Goal: Book appointment/travel/reservation

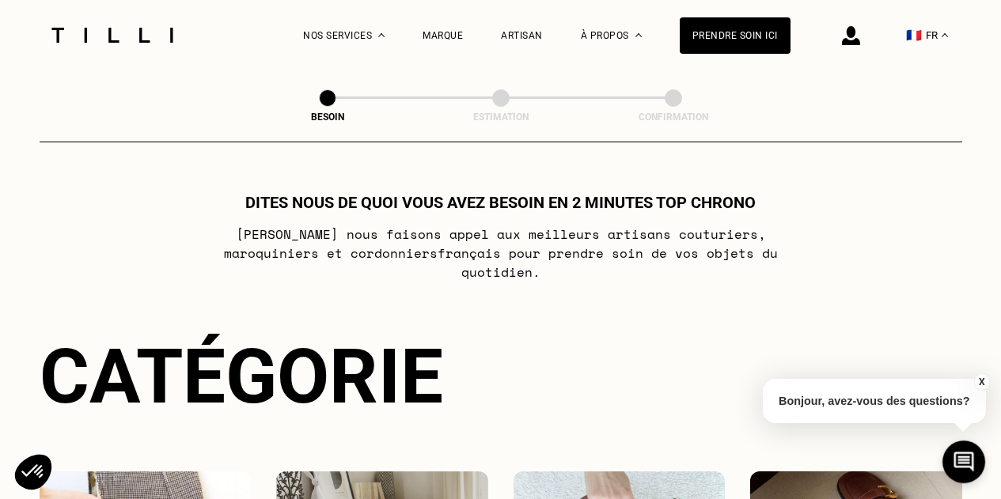
scroll to position [237, 0]
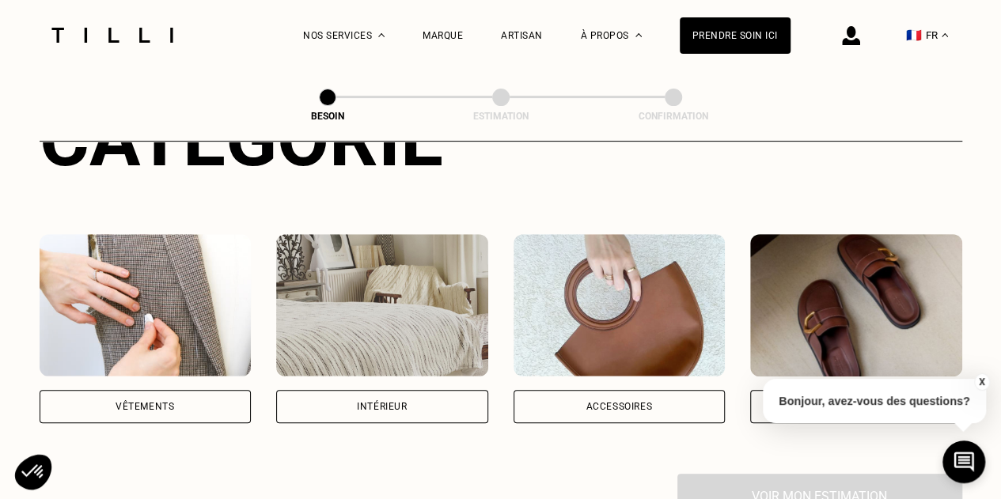
click at [169, 312] on img at bounding box center [146, 305] width 212 height 142
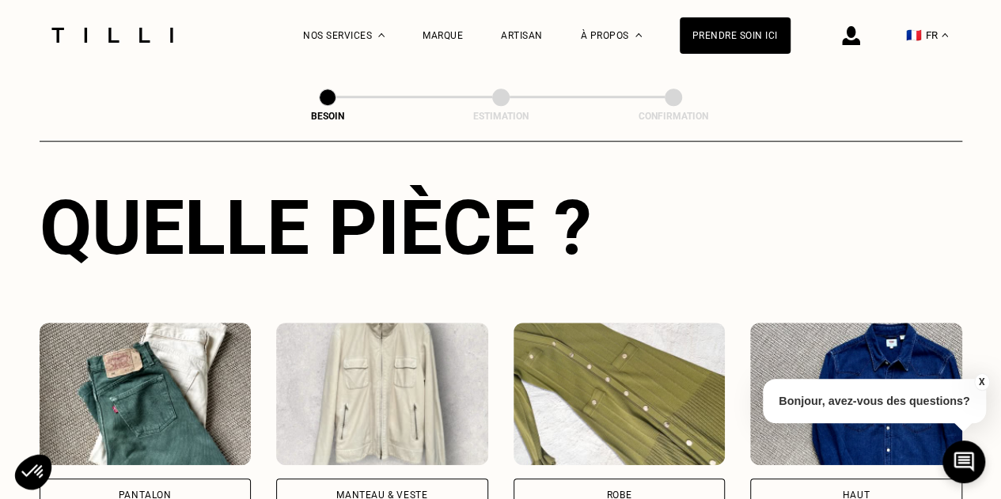
scroll to position [755, 0]
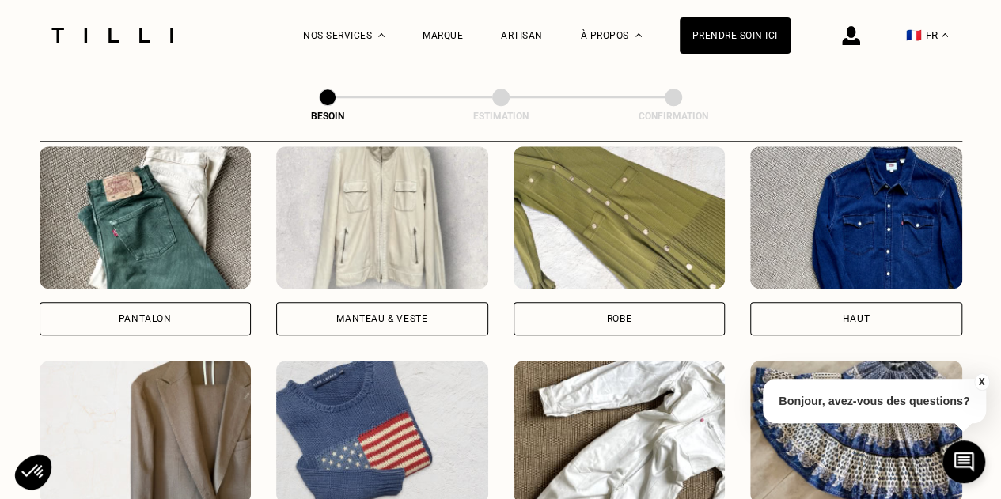
click at [161, 229] on body "La Méthode Retoucherie Maroquinerie Broderie Cordonnerie Nos prix Nos services …" at bounding box center [500, 483] width 1001 height 2477
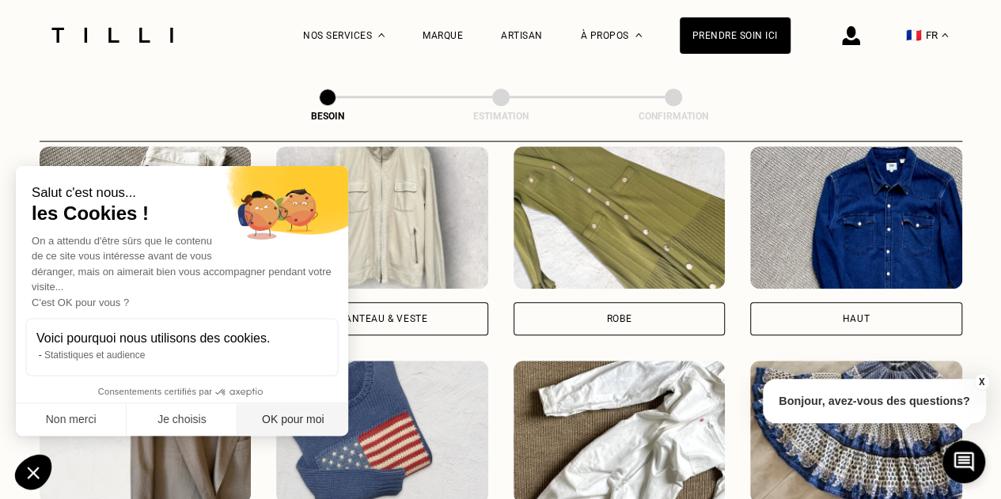
click at [304, 420] on button "OK pour moi" at bounding box center [292, 419] width 111 height 33
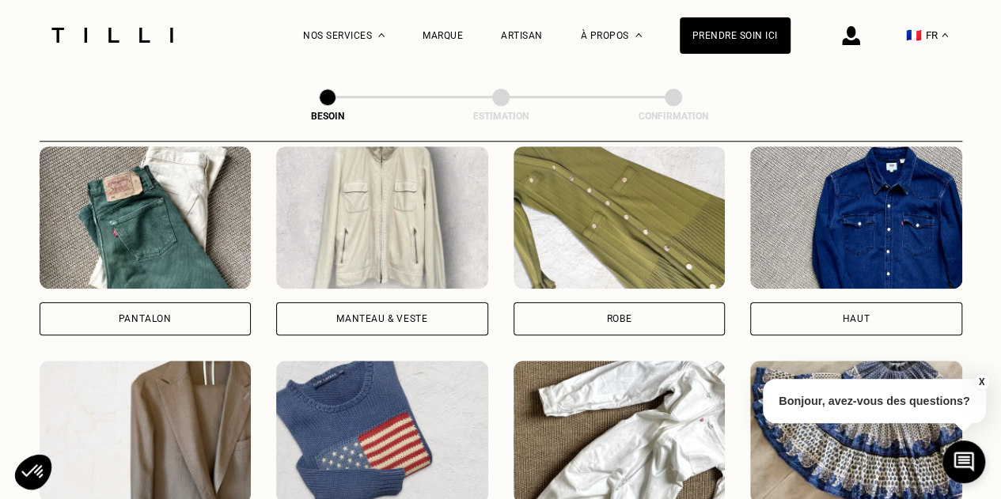
click at [189, 309] on div "Pantalon" at bounding box center [146, 318] width 212 height 33
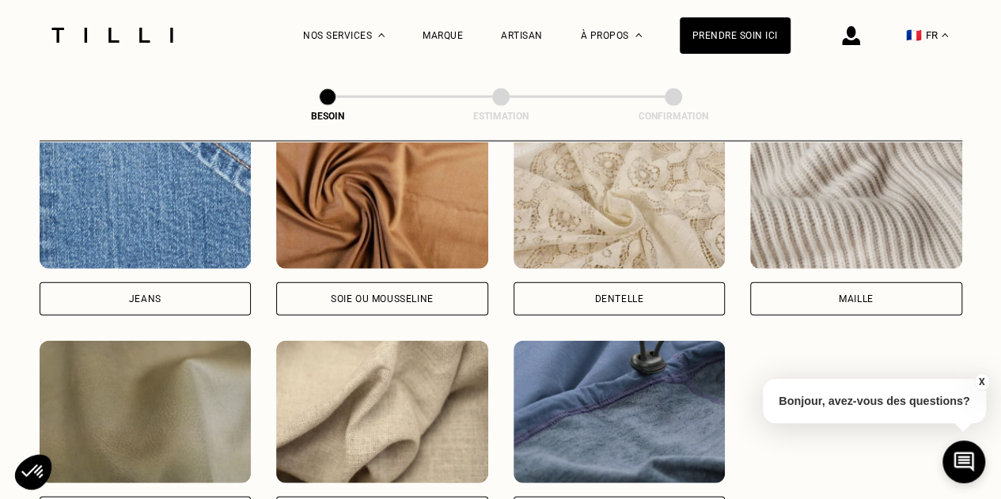
scroll to position [1772, 0]
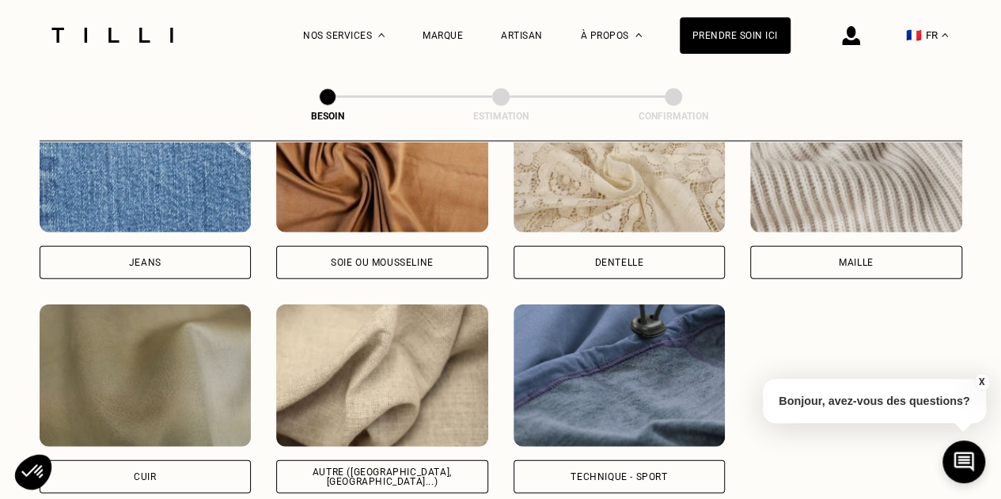
click at [184, 256] on div "Jeans" at bounding box center [146, 262] width 212 height 33
select select "FR"
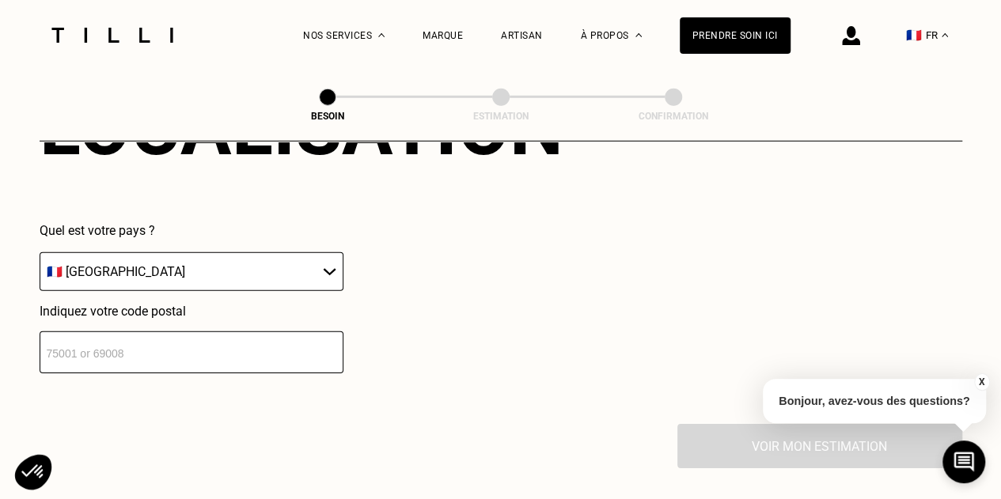
scroll to position [2283, 0]
click at [206, 343] on input "number" at bounding box center [192, 352] width 304 height 42
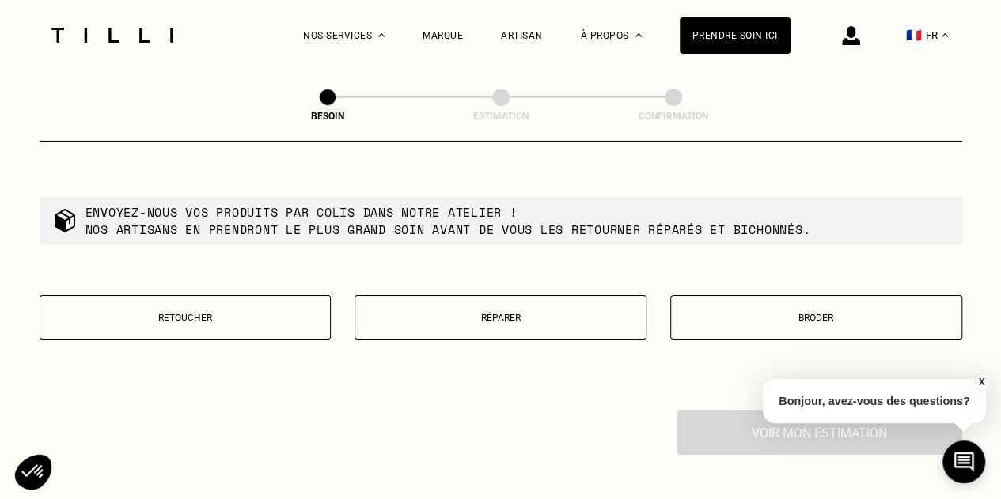
scroll to position [2676, 0]
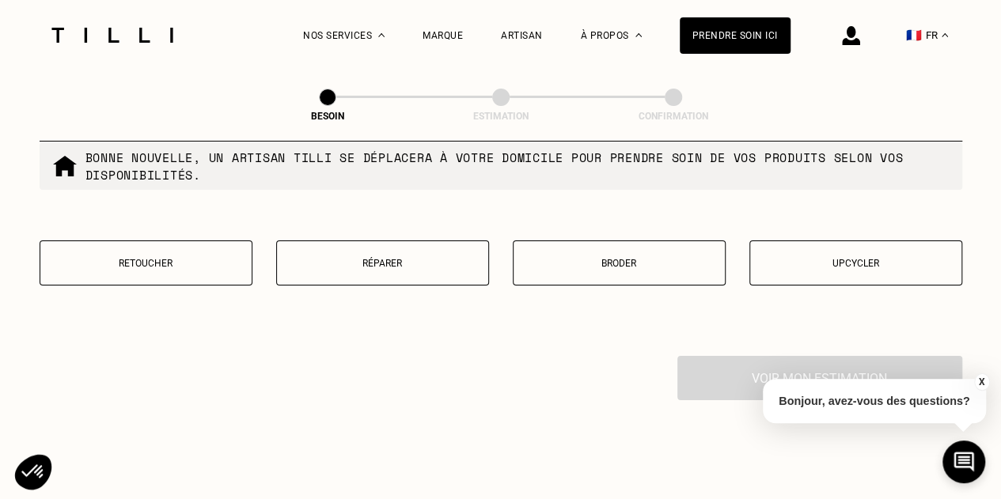
type input "75116"
click at [238, 244] on button "Retoucher" at bounding box center [146, 263] width 213 height 45
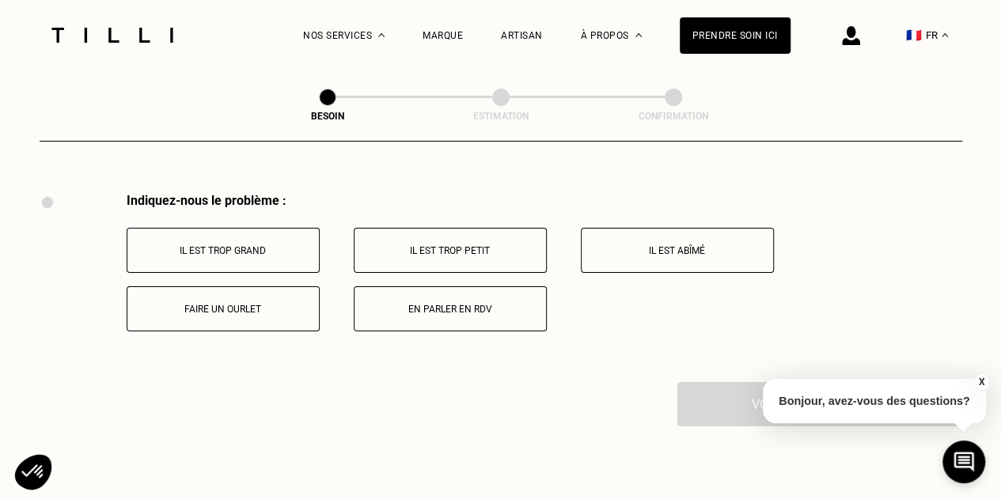
scroll to position [2924, 0]
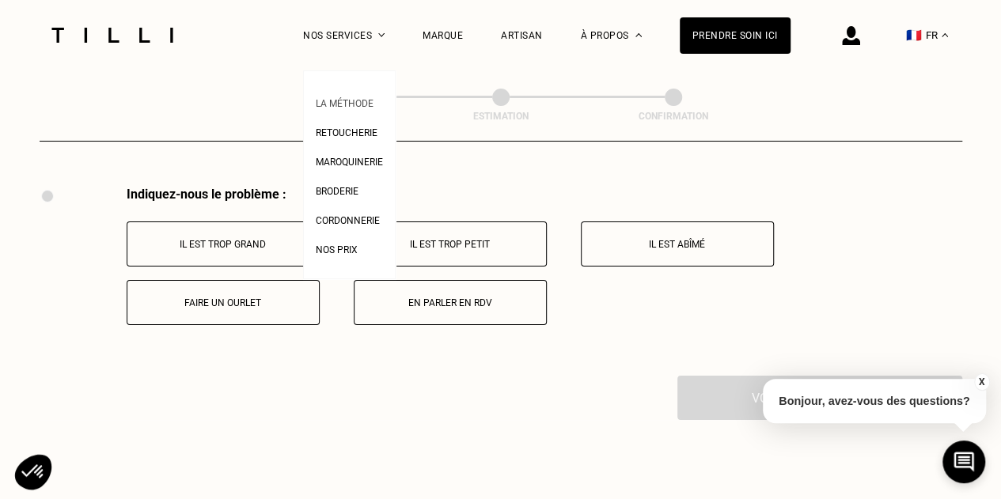
click at [364, 104] on span "La Méthode" at bounding box center [345, 103] width 58 height 11
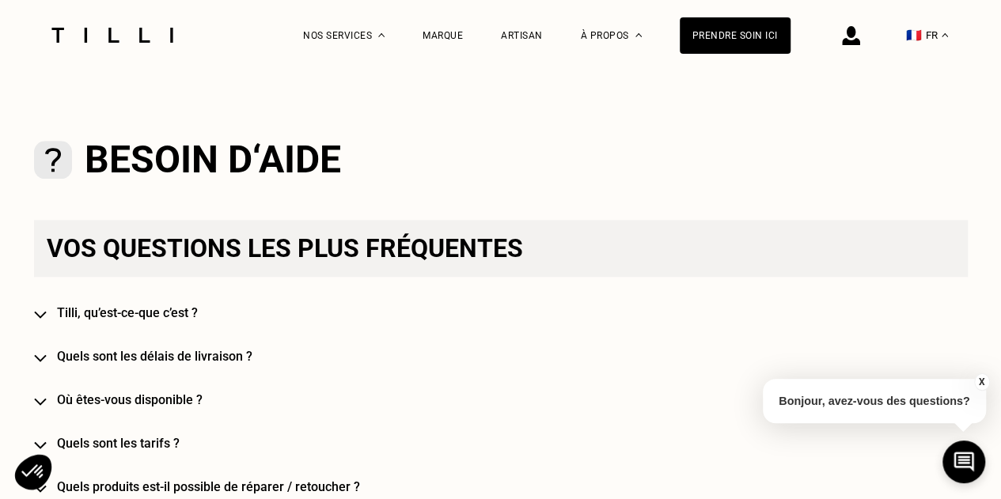
scroll to position [870, 0]
